Goal: Navigation & Orientation: Find specific page/section

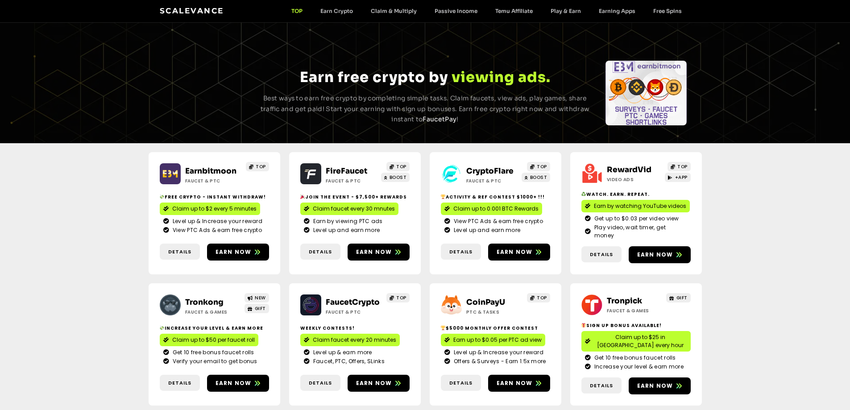
click at [487, 170] on link "CryptoFlare" at bounding box center [489, 170] width 47 height 9
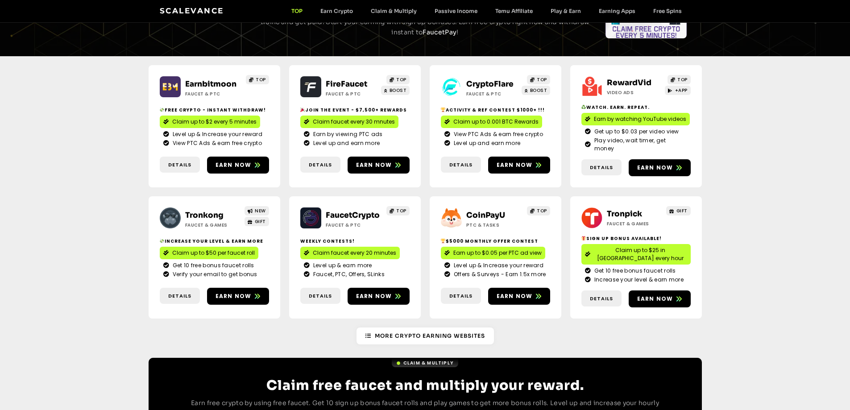
scroll to position [178, 0]
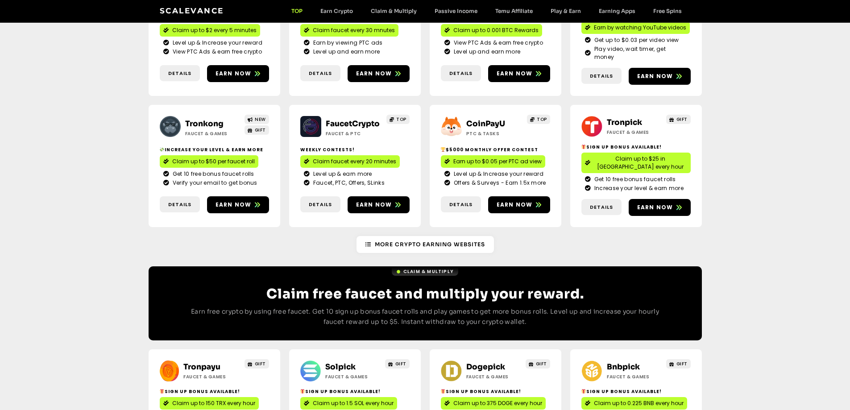
click at [210, 119] on link "Tronkong" at bounding box center [204, 123] width 38 height 9
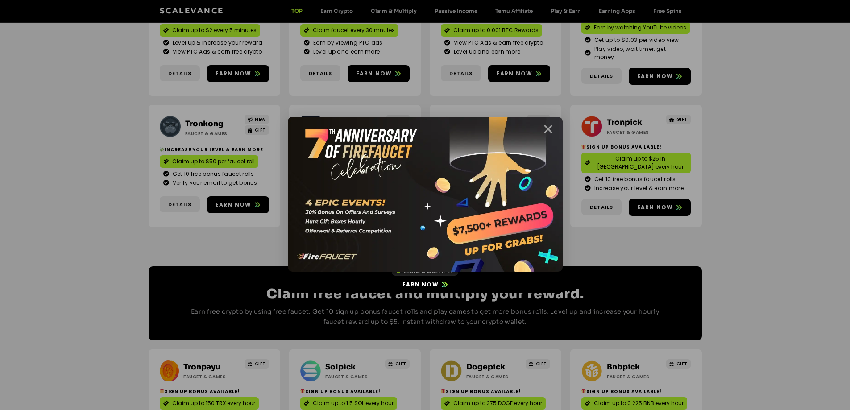
click at [553, 127] on icon "Close" at bounding box center [548, 129] width 11 height 11
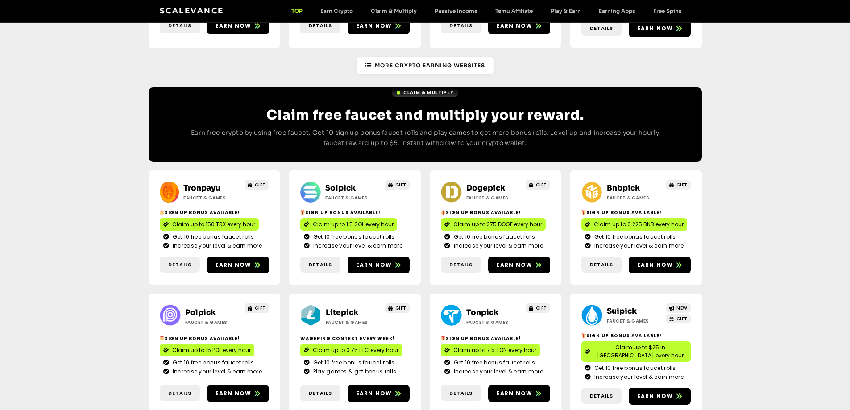
scroll to position [357, 0]
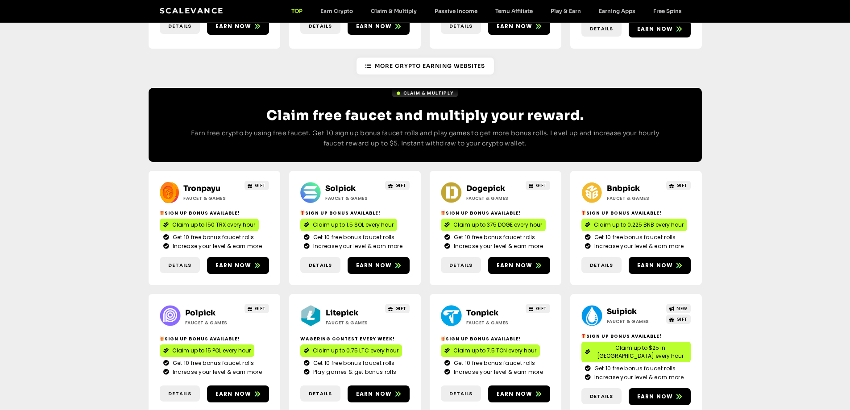
click at [338, 184] on link "Solpick" at bounding box center [340, 188] width 30 height 9
click at [481, 184] on link "Dogepick" at bounding box center [485, 188] width 39 height 9
click at [618, 184] on link "Bnbpick" at bounding box center [623, 188] width 33 height 9
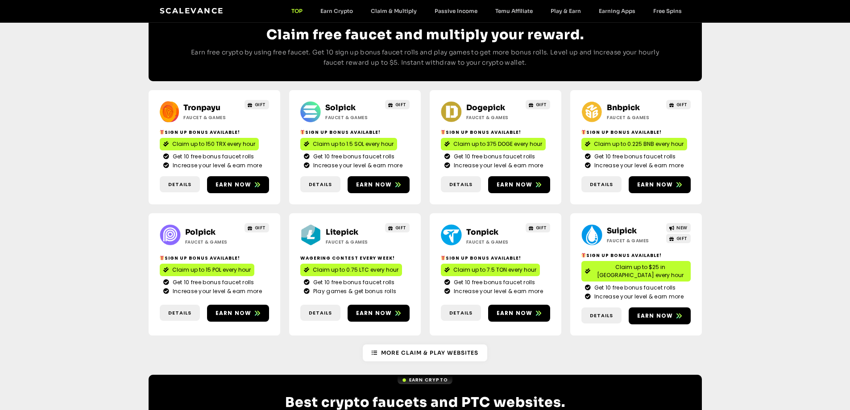
scroll to position [446, 0]
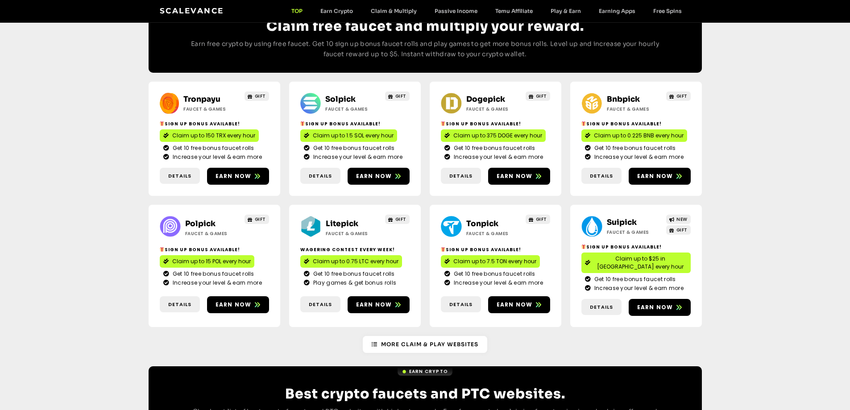
click at [626, 95] on link "Bnbpick" at bounding box center [623, 99] width 33 height 9
click at [203, 219] on link "Polpick" at bounding box center [200, 223] width 30 height 9
click at [334, 219] on link "Litepick" at bounding box center [342, 223] width 33 height 9
click at [340, 219] on link "Litepick" at bounding box center [342, 223] width 33 height 9
click at [621, 218] on link "Suipick" at bounding box center [622, 222] width 30 height 9
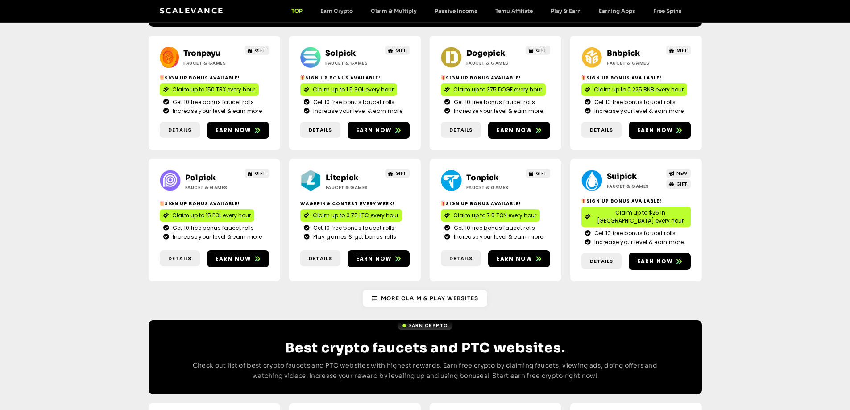
scroll to position [535, 0]
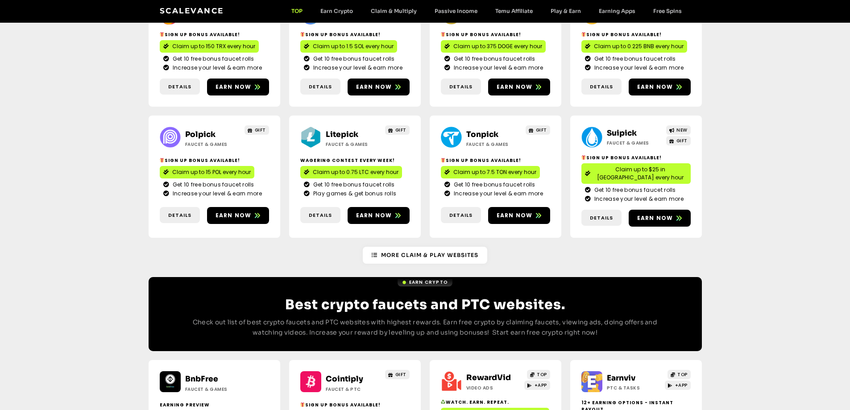
click at [347, 374] on link "Cointiply" at bounding box center [344, 378] width 37 height 9
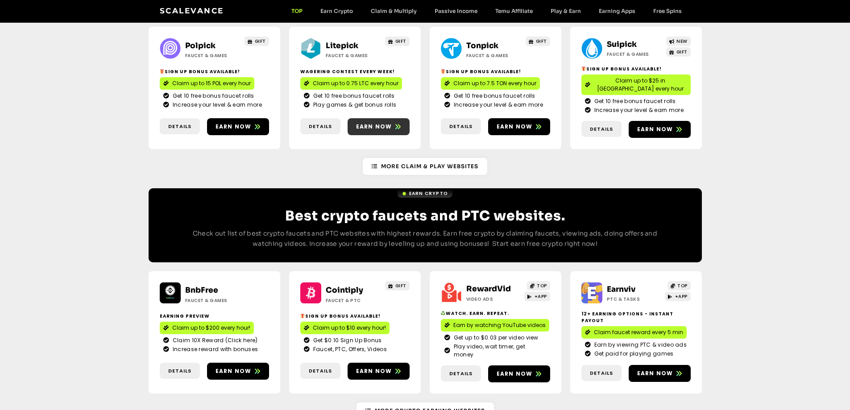
scroll to position [625, 0]
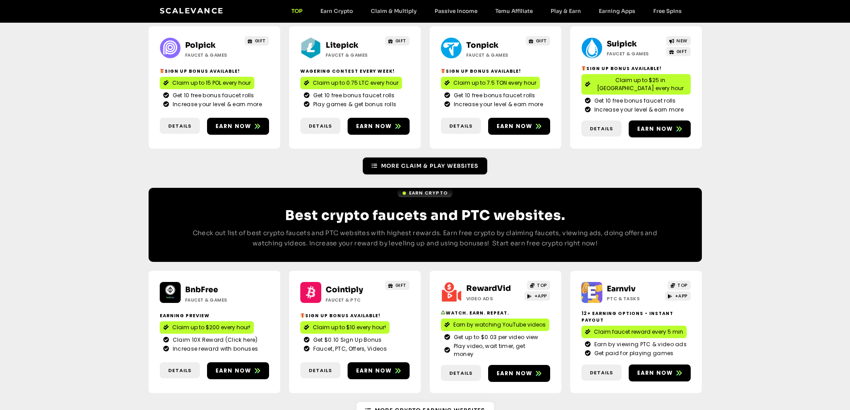
click at [441, 158] on link "More Claim & Play Websites" at bounding box center [425, 166] width 125 height 17
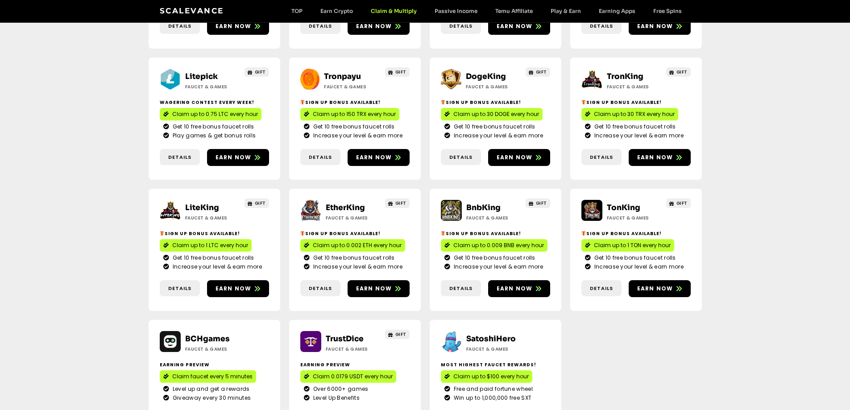
scroll to position [357, 0]
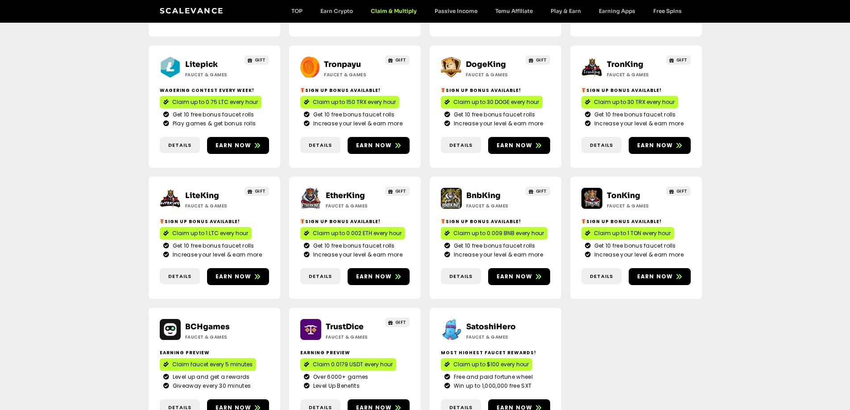
click at [208, 191] on link "LiteKing" at bounding box center [202, 195] width 34 height 9
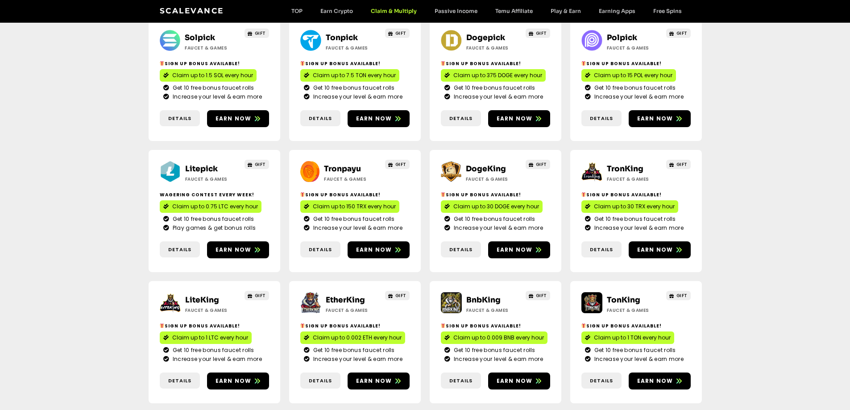
scroll to position [223, 0]
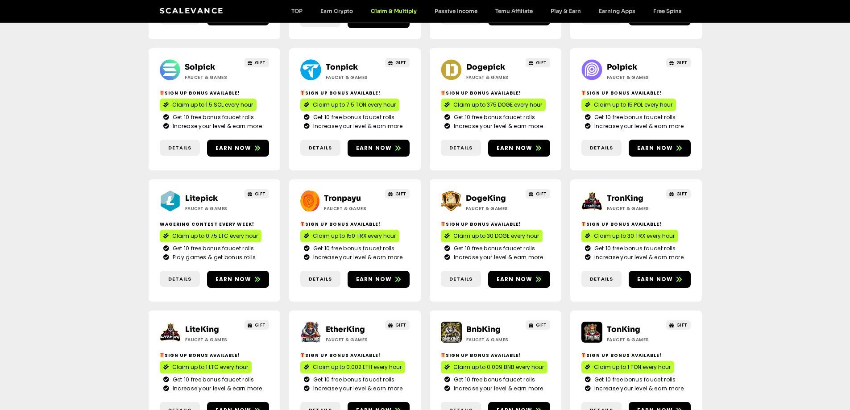
click at [480, 194] on link "DogeKing" at bounding box center [486, 198] width 40 height 9
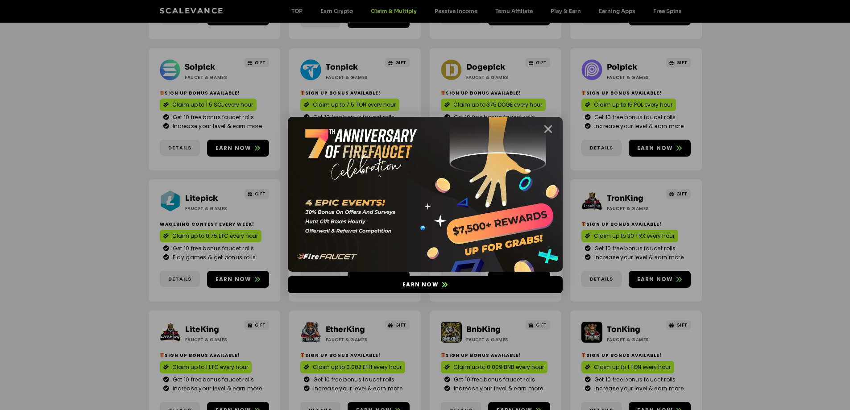
click at [548, 126] on icon "Close" at bounding box center [548, 129] width 11 height 11
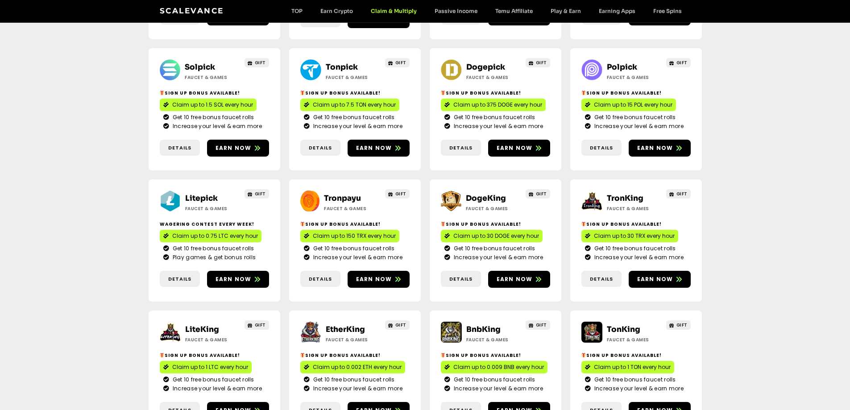
click at [621, 194] on link "TronKing" at bounding box center [625, 198] width 37 height 9
click at [340, 325] on link "EtherKing" at bounding box center [345, 329] width 39 height 9
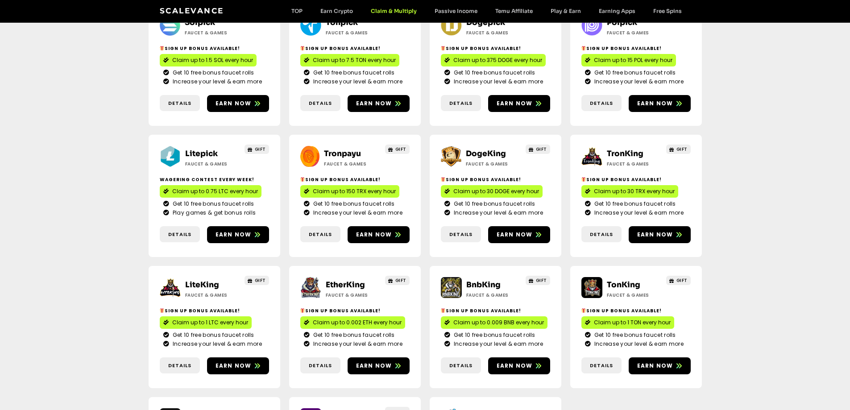
click at [481, 280] on link "BnbKing" at bounding box center [483, 284] width 34 height 9
click at [619, 280] on link "TonKing" at bounding box center [623, 284] width 33 height 9
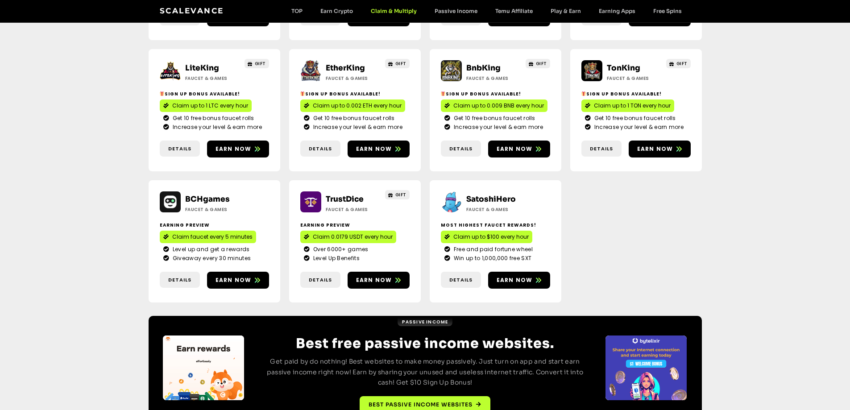
scroll to position [487, 0]
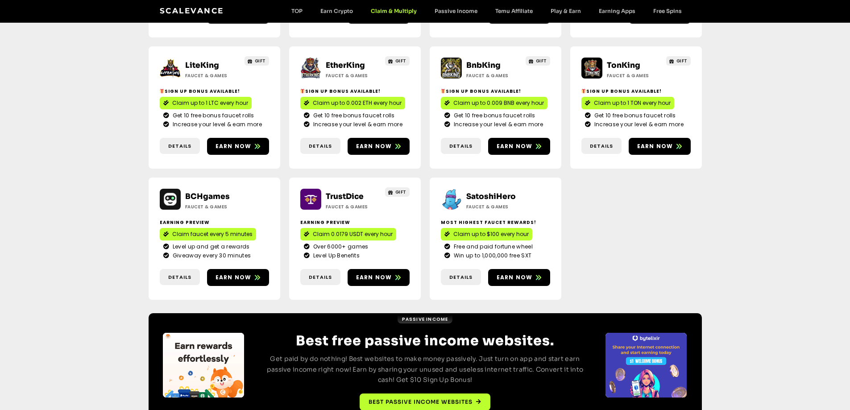
click at [333, 192] on link "TrustDice" at bounding box center [345, 196] width 38 height 9
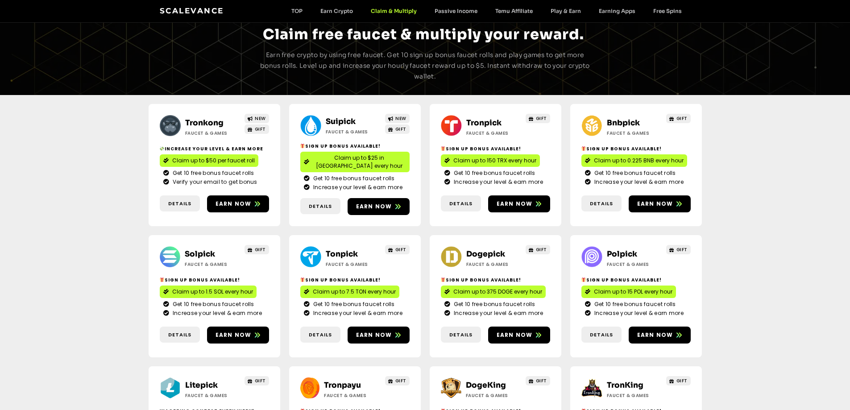
scroll to position [0, 0]
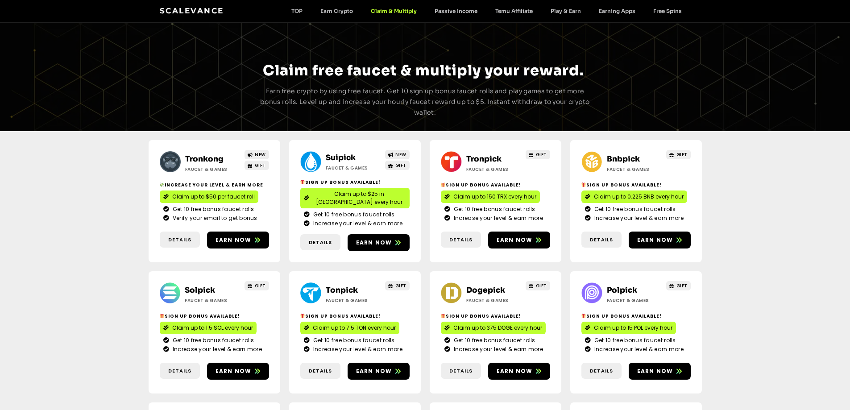
click at [189, 13] on link "Scalevance" at bounding box center [192, 10] width 64 height 9
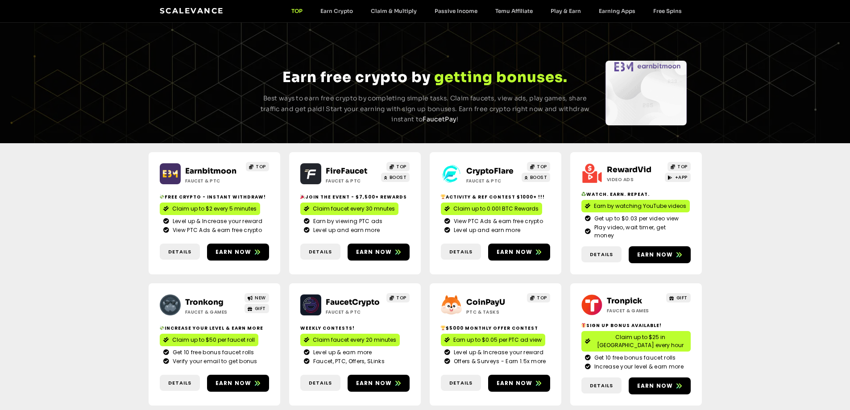
click at [348, 167] on link "FireFaucet" at bounding box center [347, 170] width 42 height 9
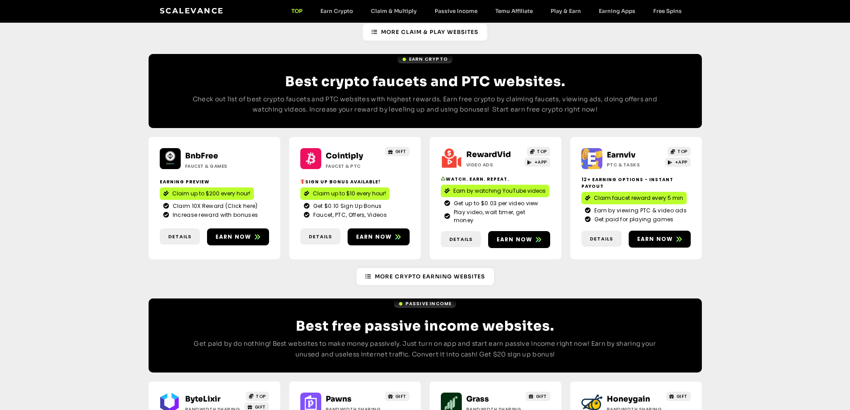
scroll to position [988, 0]
